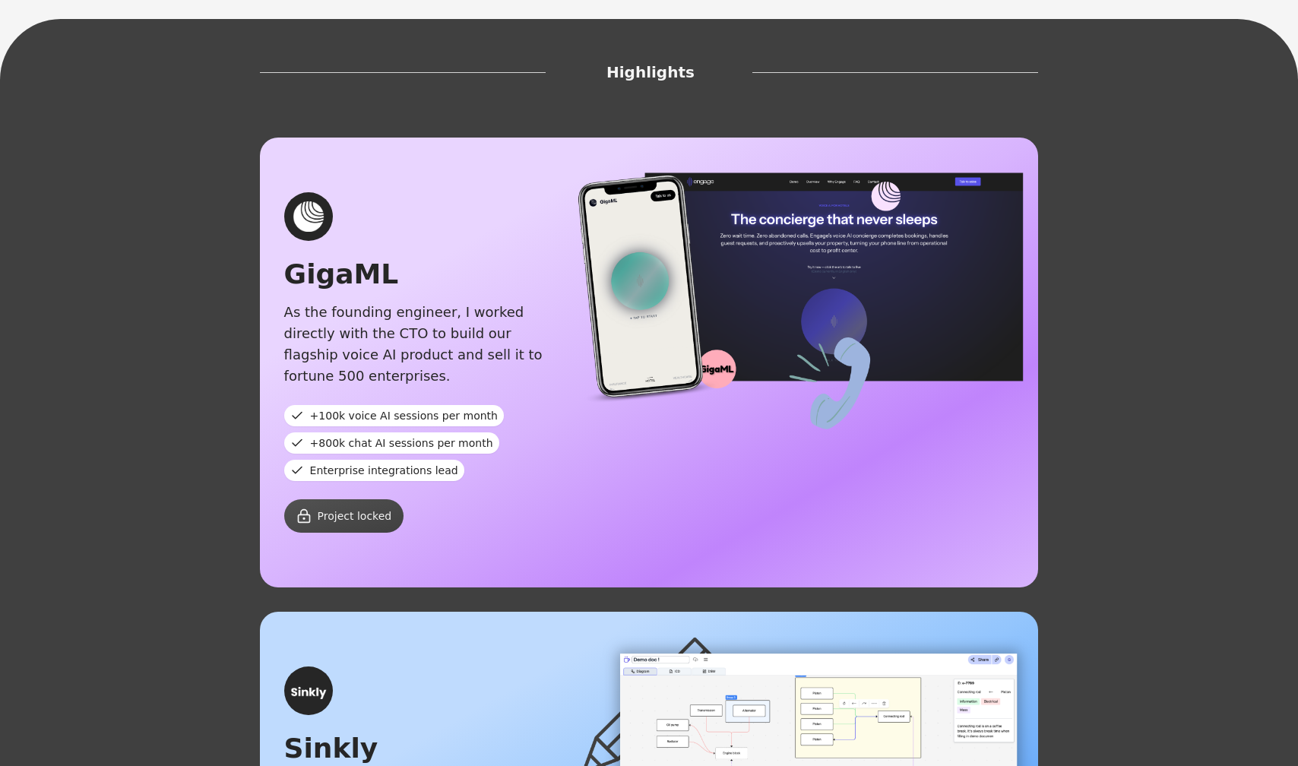
scroll to position [563, 0]
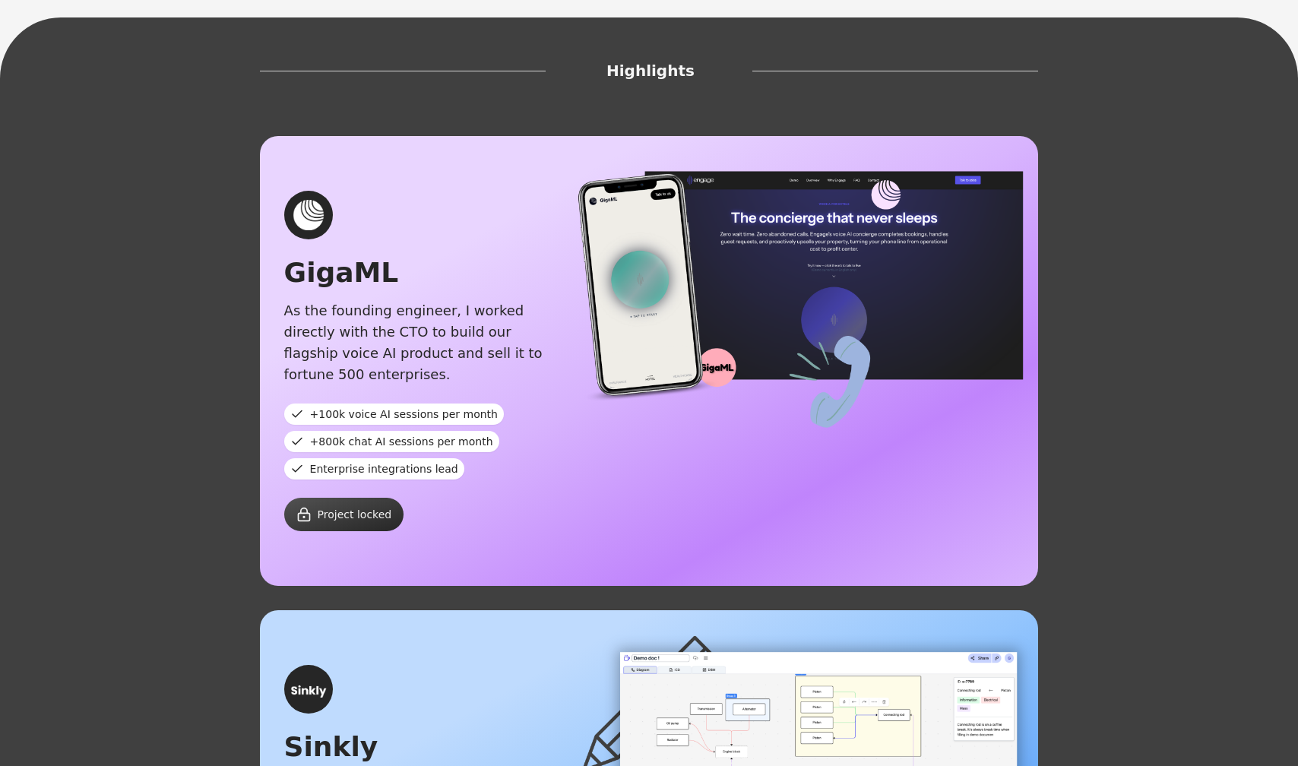
click at [368, 507] on span "Project locked" at bounding box center [355, 514] width 74 height 15
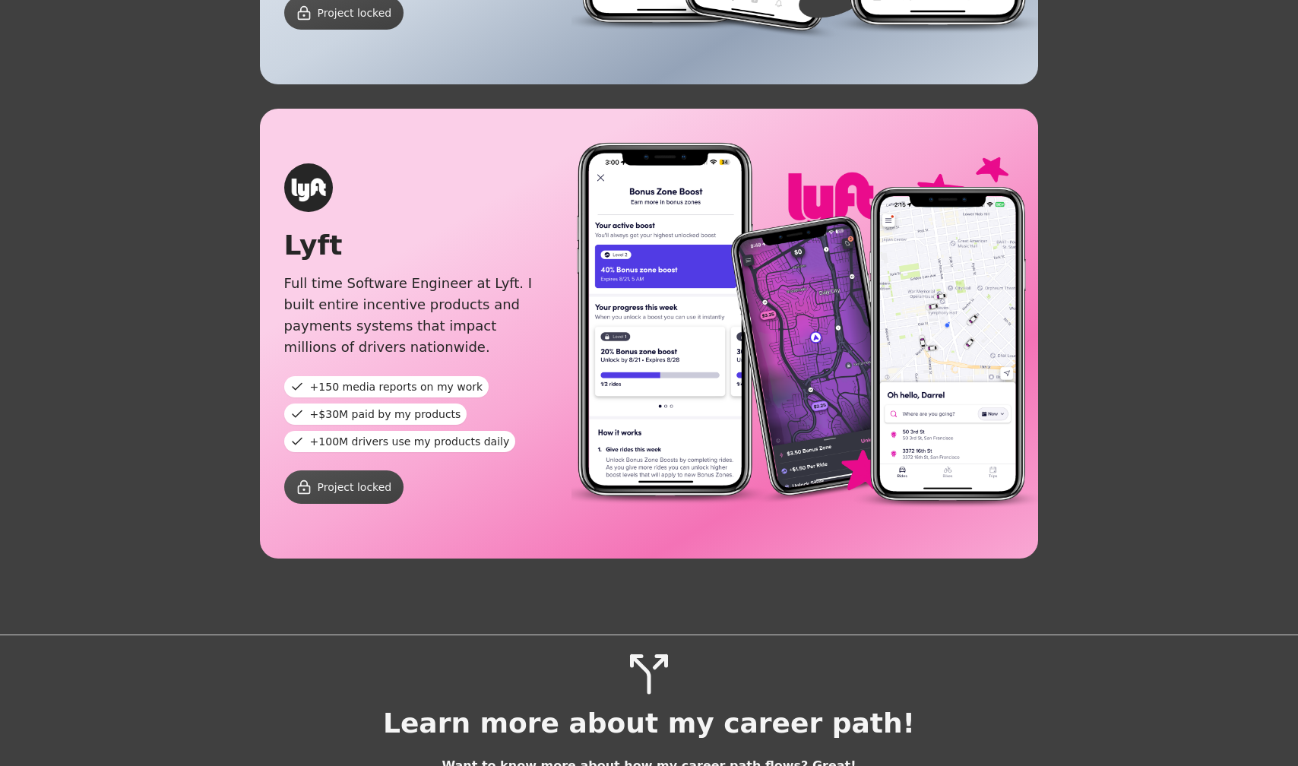
scroll to position [2009, 0]
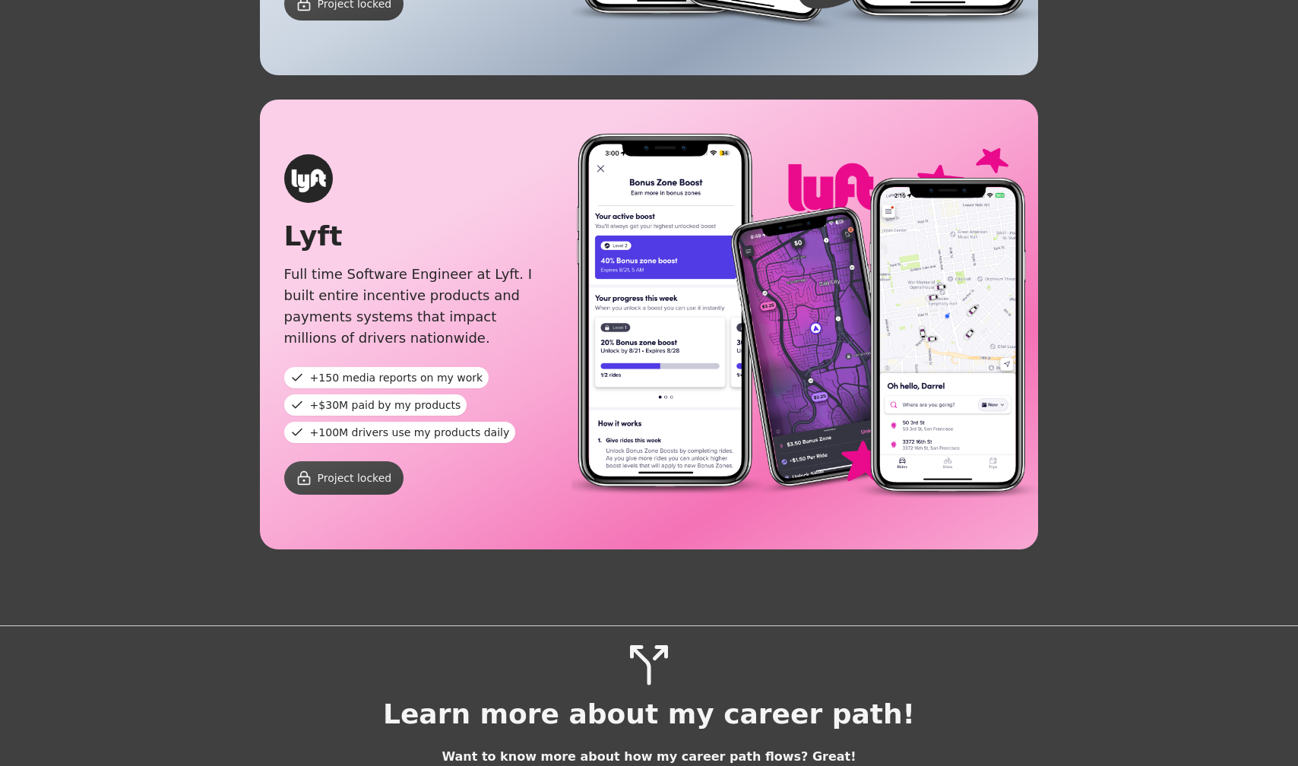
click at [549, 699] on div "Learn more about my career path!" at bounding box center [649, 714] width 532 height 30
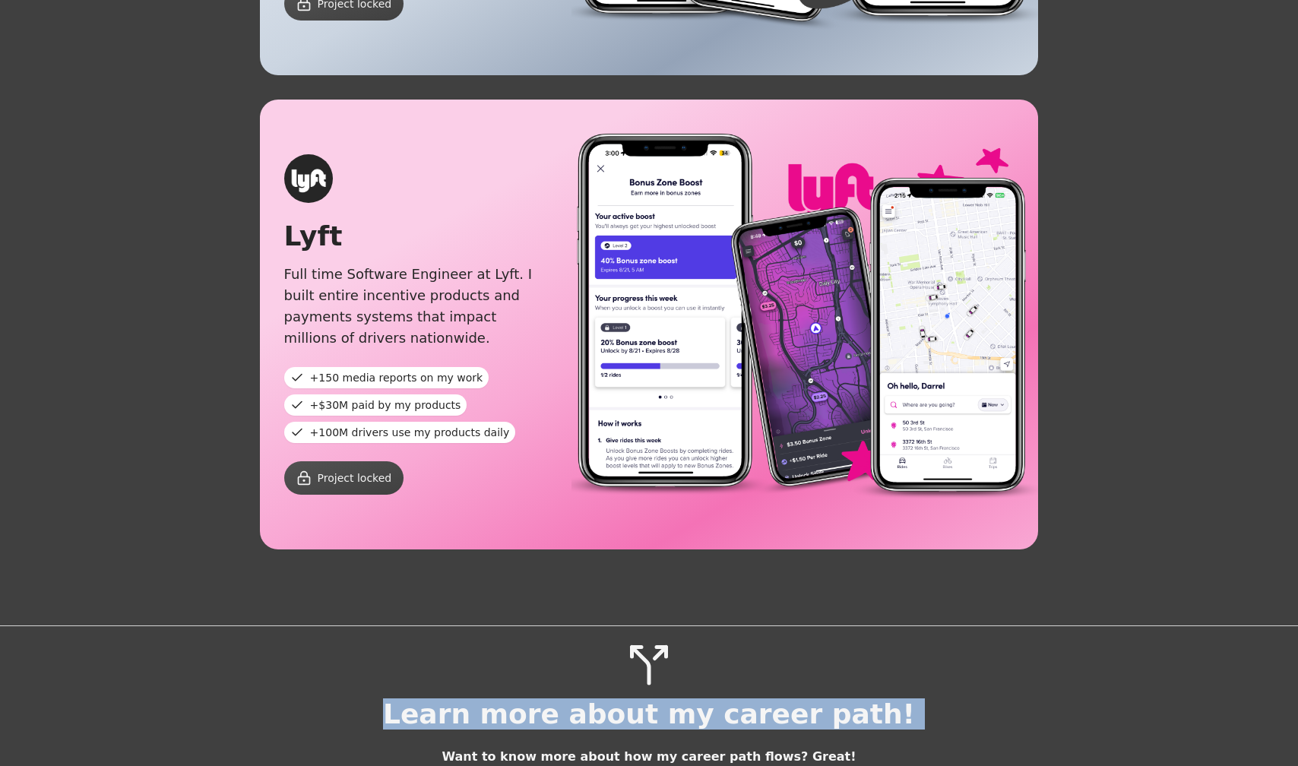
click at [549, 699] on div "Learn more about my career path!" at bounding box center [649, 714] width 532 height 30
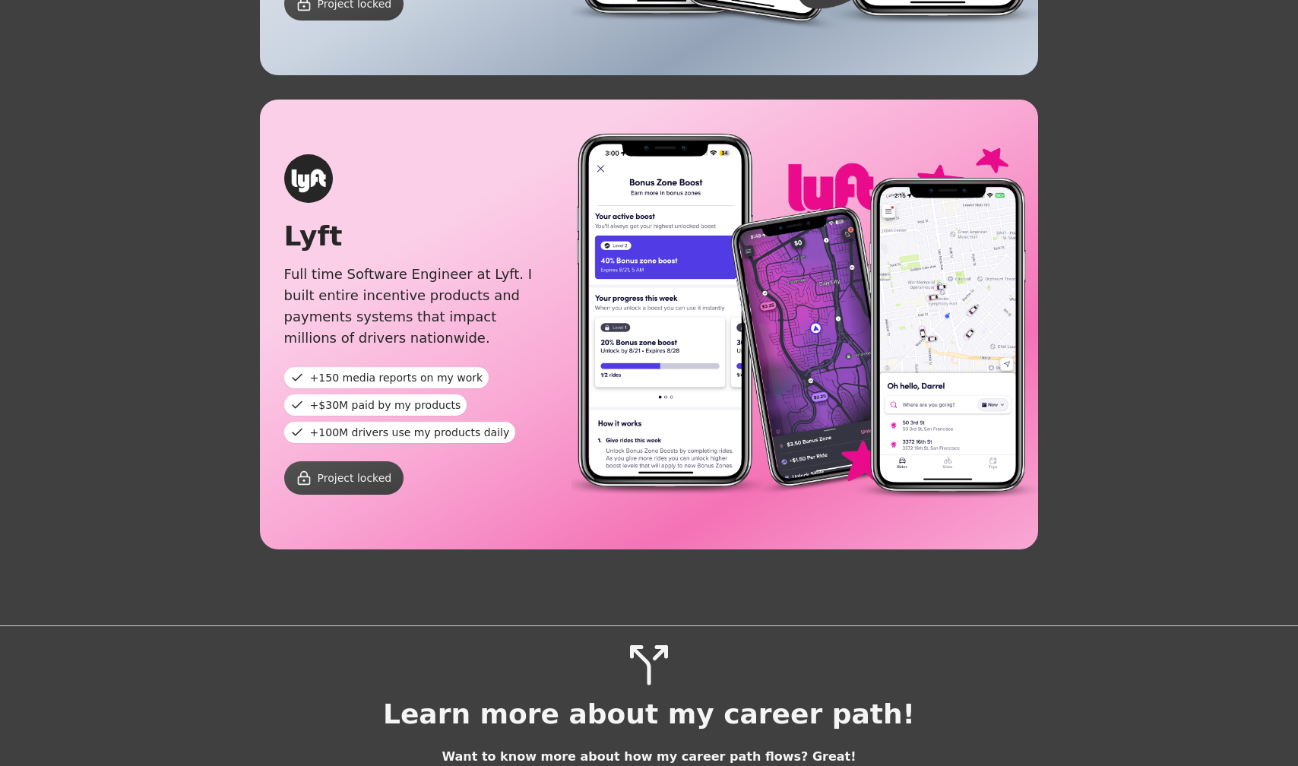
click at [565, 622] on div "Learn more about my career path! Want to know more about how my career path flo…" at bounding box center [649, 754] width 1298 height 265
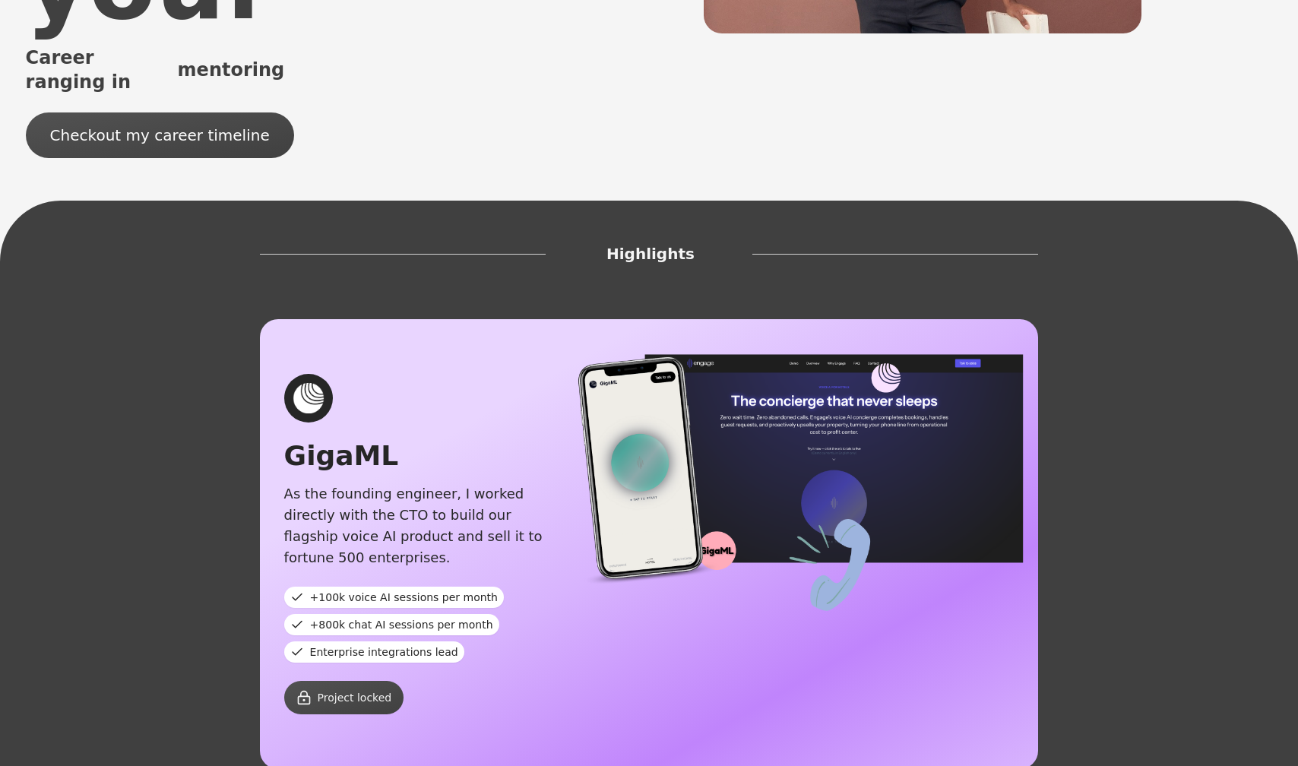
scroll to position [0, 0]
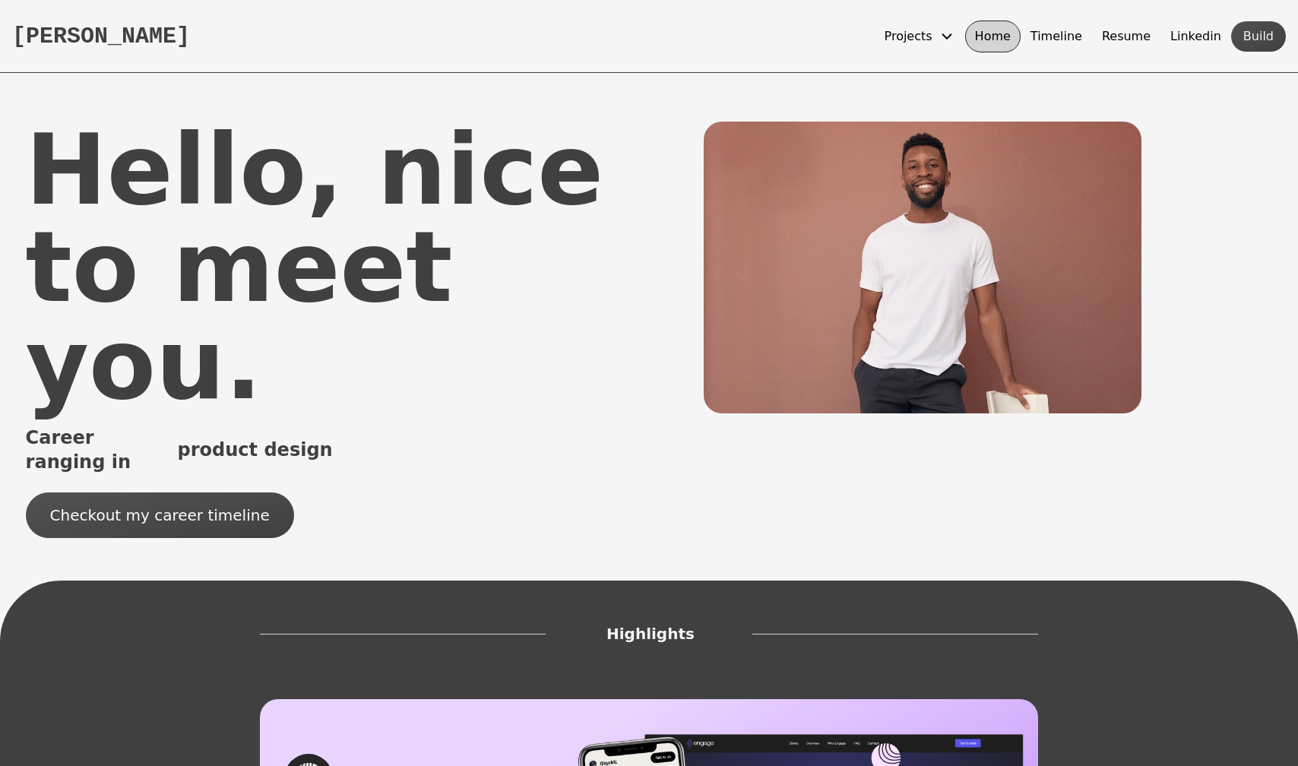
click at [955, 35] on icon at bounding box center [947, 36] width 17 height 17
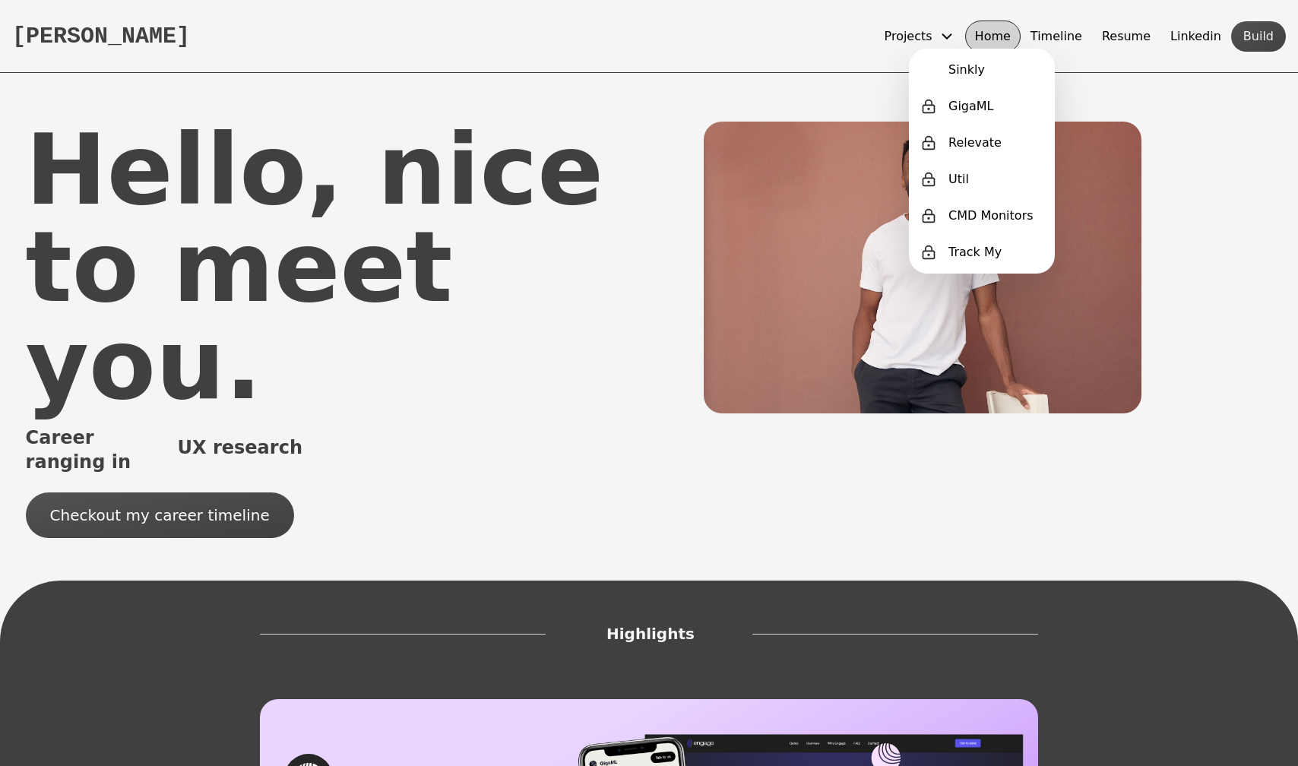
click at [1078, 40] on button "Timeline" at bounding box center [1056, 37] width 71 height 32
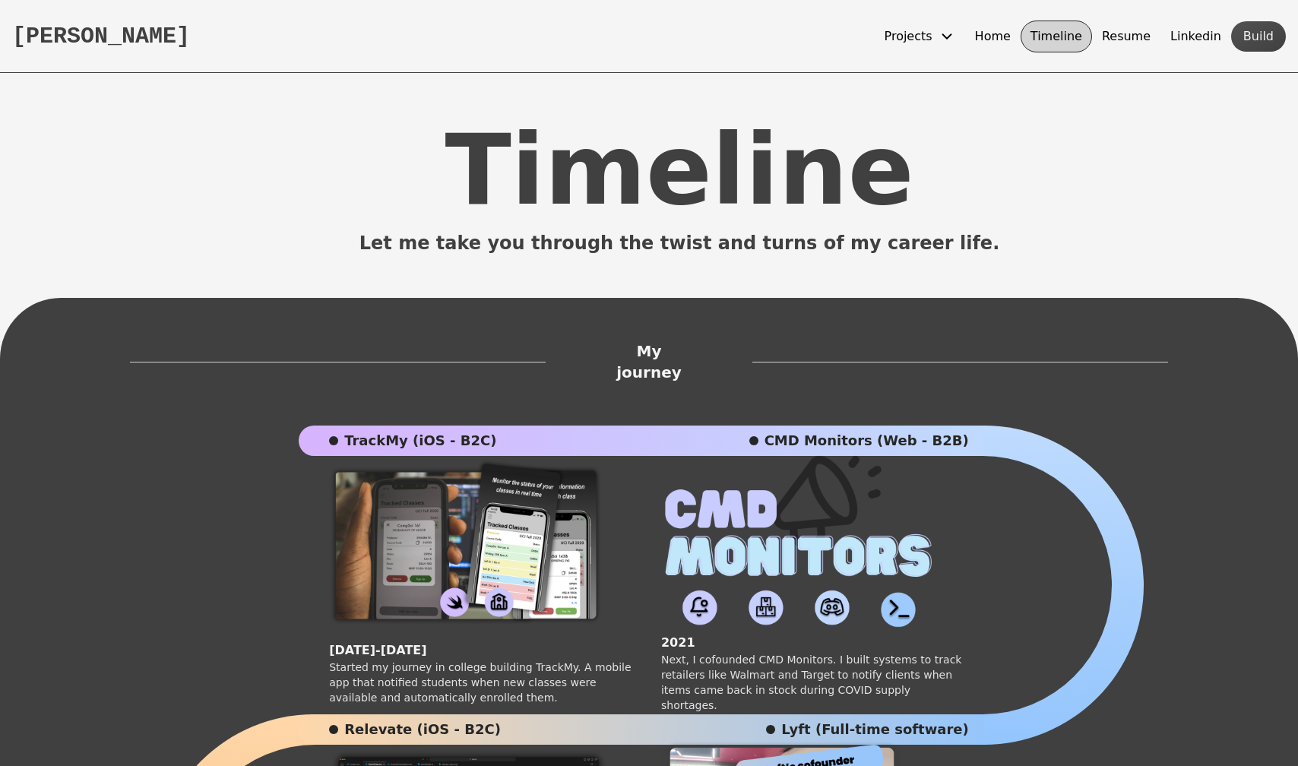
click at [1145, 35] on button "Resume" at bounding box center [1126, 37] width 68 height 32
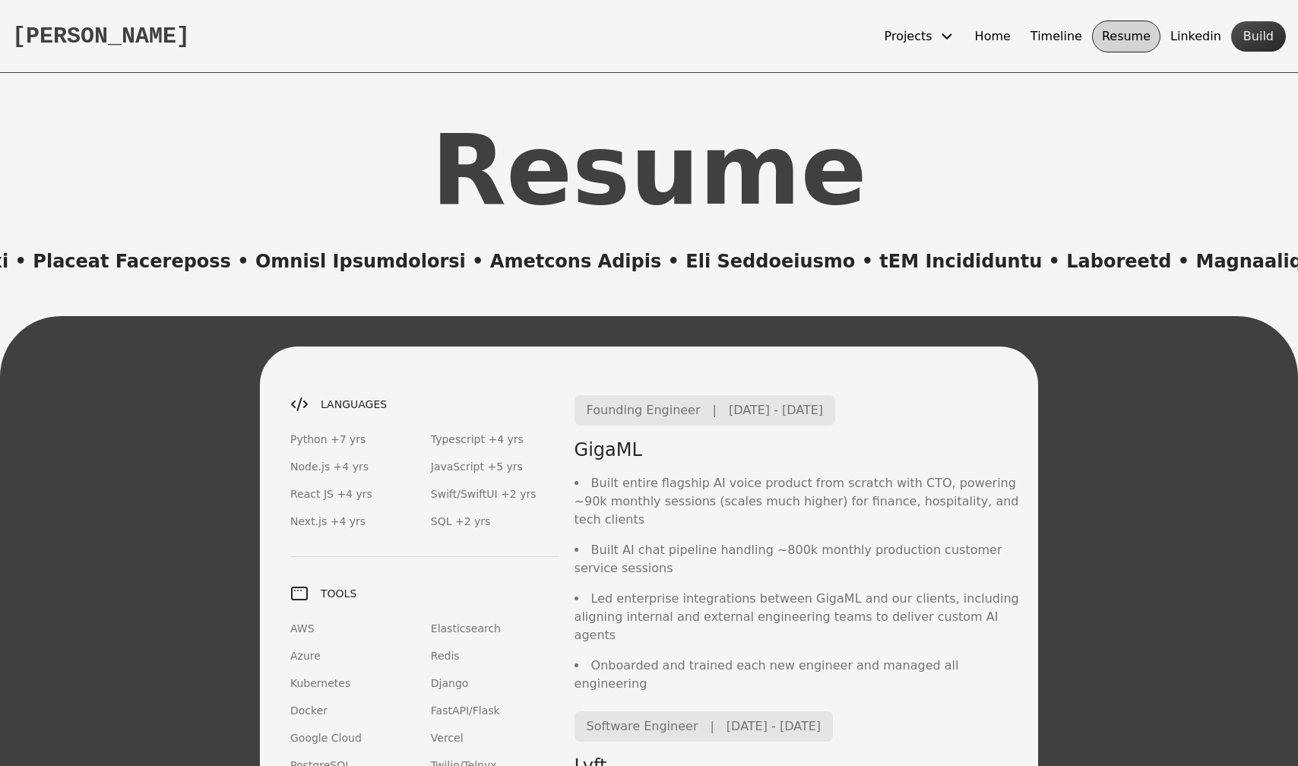
click at [1259, 41] on button "Build" at bounding box center [1258, 36] width 55 height 30
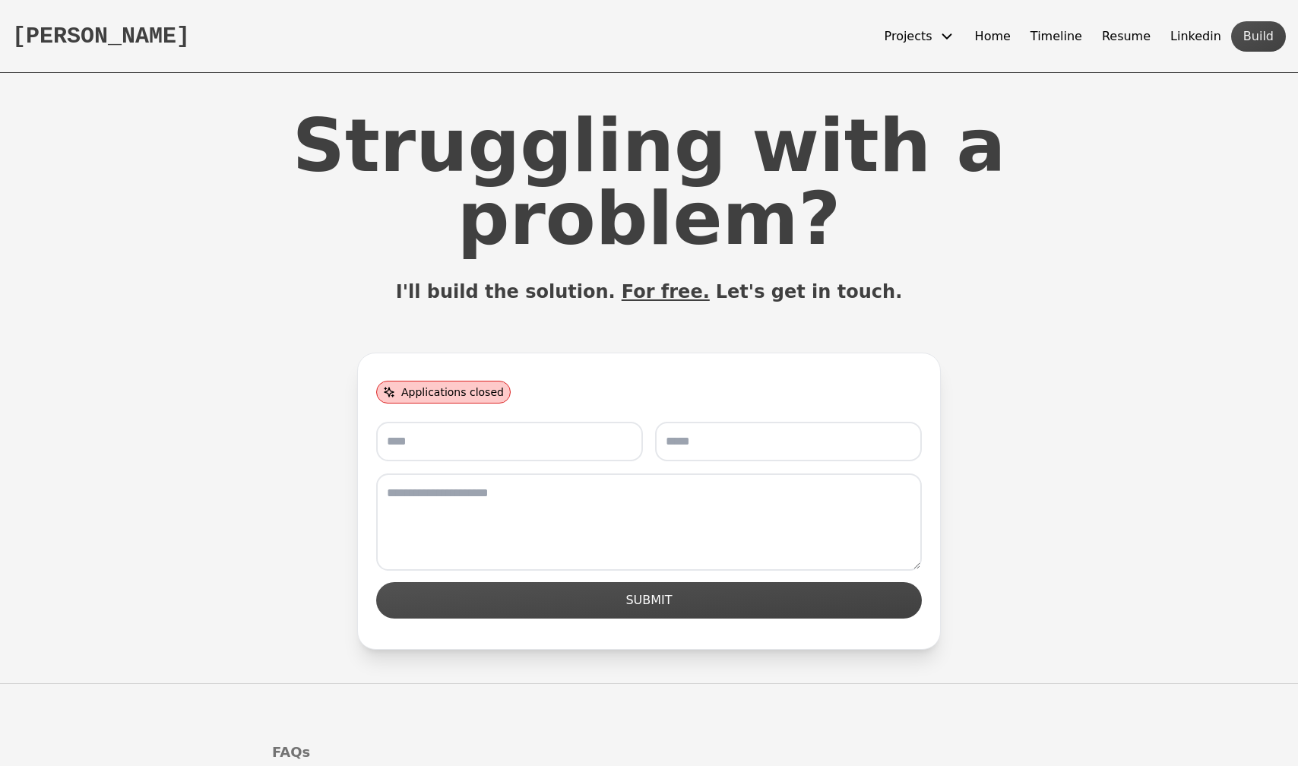
click at [955, 33] on icon at bounding box center [947, 36] width 17 height 17
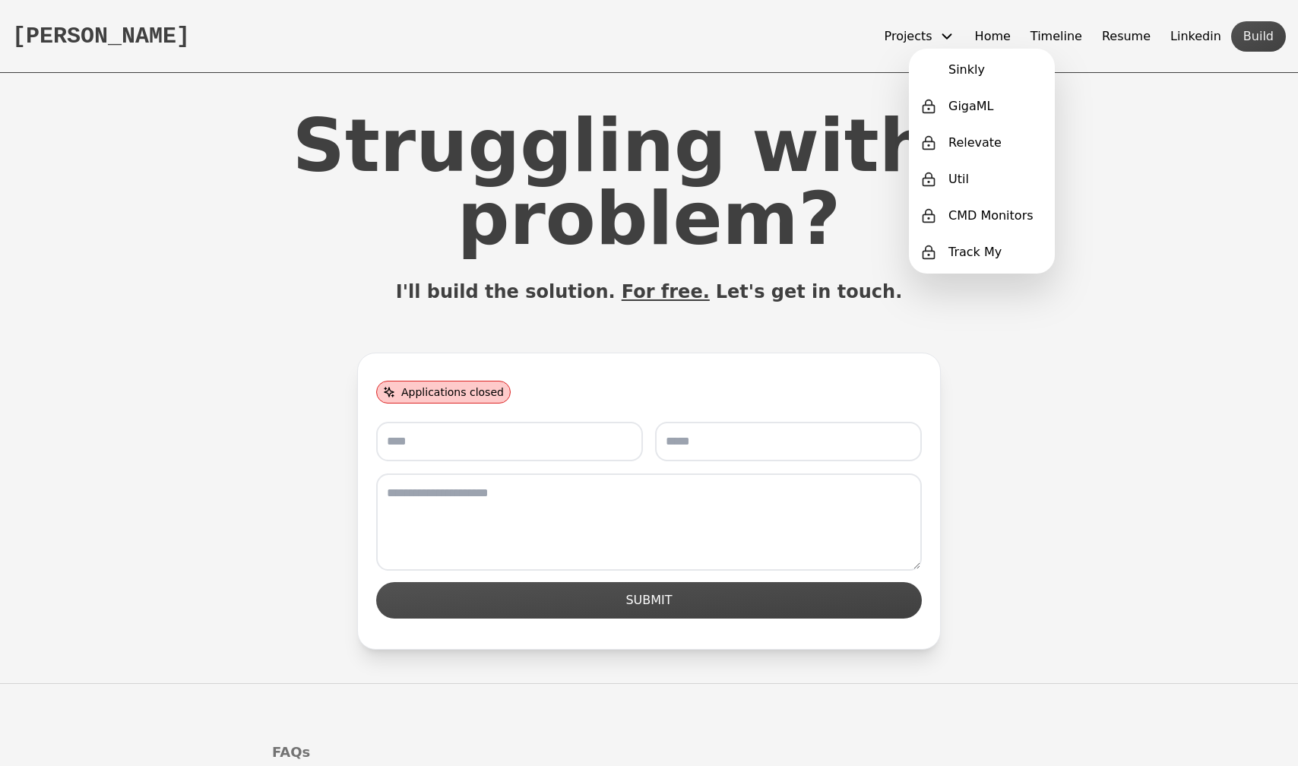
click at [832, 43] on div "[PERSON_NAME] Projects Sinkly GigaML Relevate Util CMD Monitors Track My Home T…" at bounding box center [649, 36] width 1298 height 73
